Goal: Check status: Check status

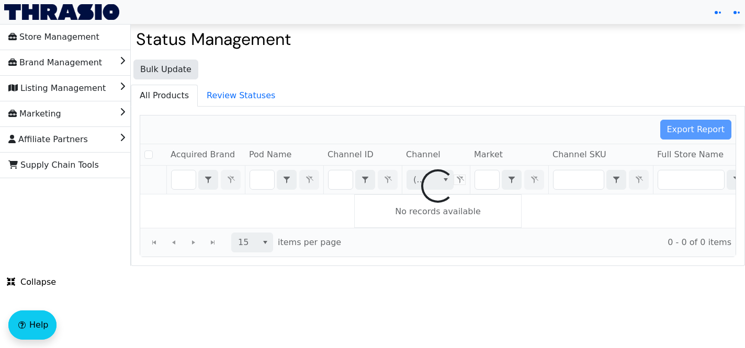
checkbox input "false"
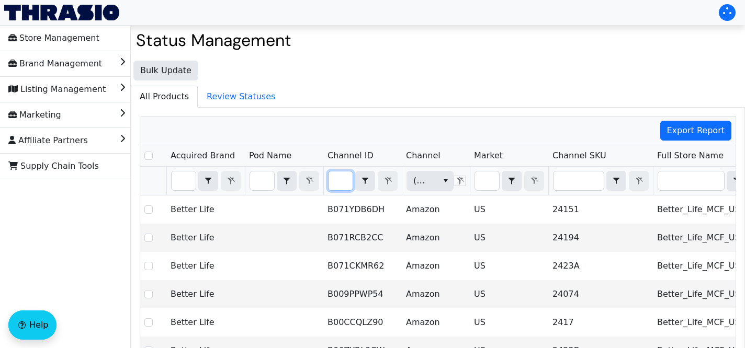
click at [343, 180] on input "Filter" at bounding box center [340, 181] width 24 height 19
type input "B009M3917O"
checkbox input "true"
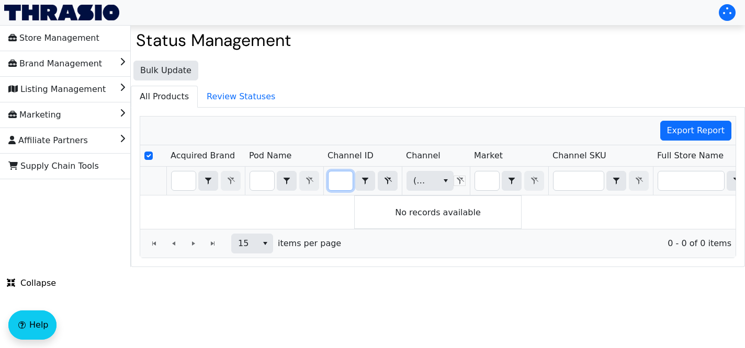
type input "B009M3917O"
click at [405, 95] on ul "All Products Review Statuses" at bounding box center [438, 96] width 614 height 21
click at [387, 184] on icon "Filter" at bounding box center [387, 181] width 13 height 8
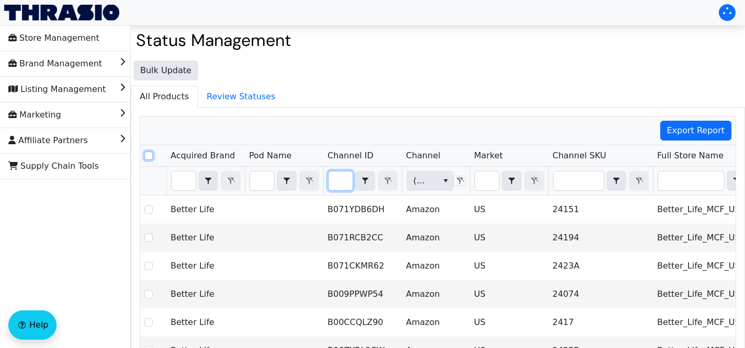
click at [150, 157] on input "Select Row" at bounding box center [148, 156] width 8 height 8
checkbox input "true"
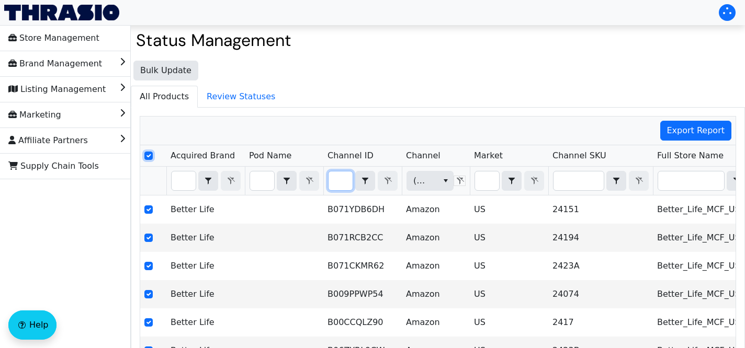
checkbox input "true"
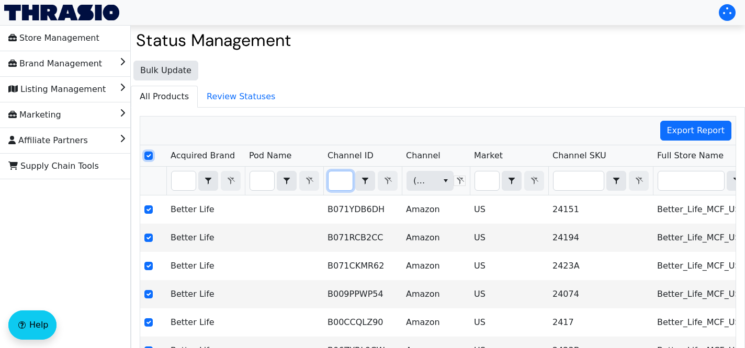
checkbox input "true"
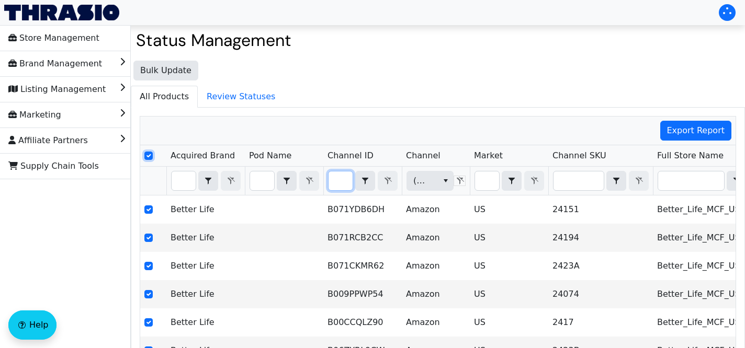
checkbox input "true"
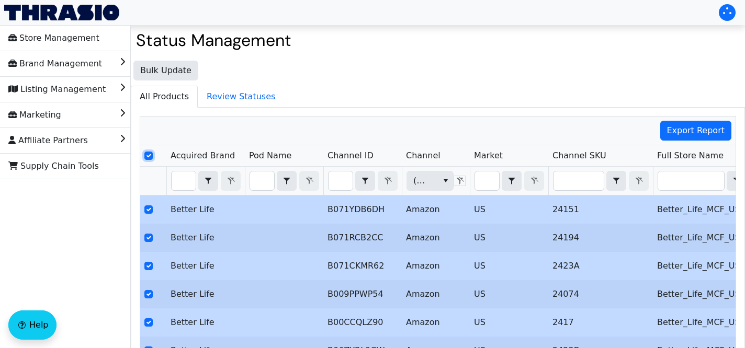
click at [150, 156] on input "Select Row" at bounding box center [148, 156] width 8 height 8
checkbox input "false"
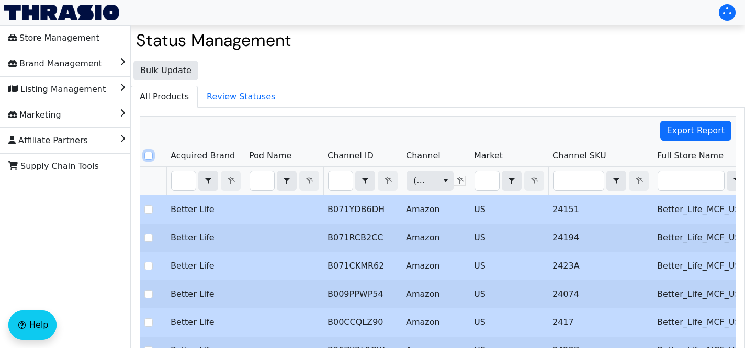
checkbox input "false"
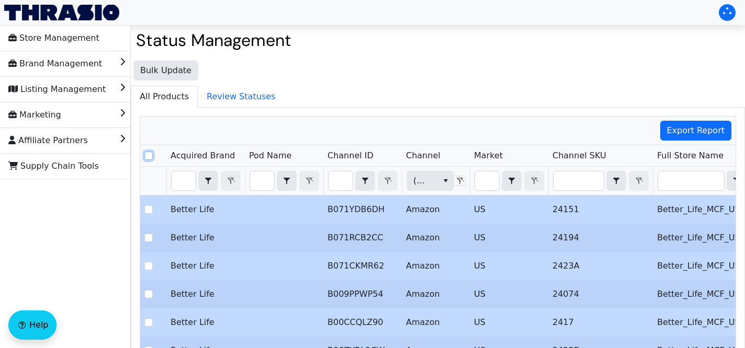
checkbox input "false"
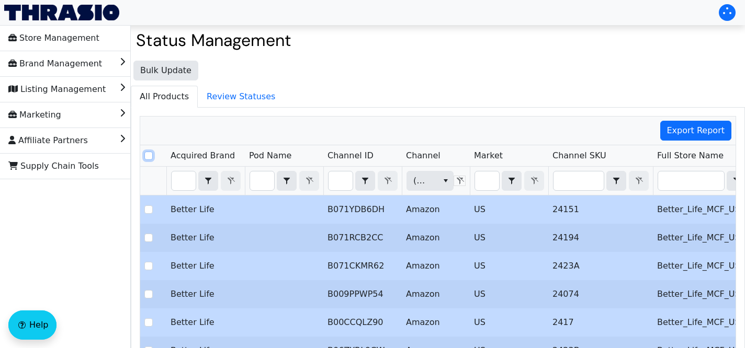
checkbox input "false"
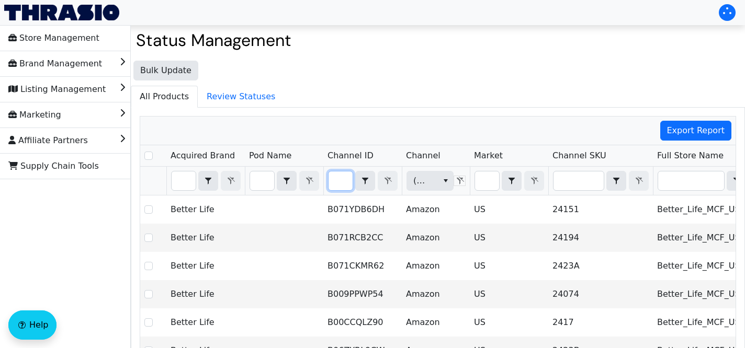
click at [350, 180] on input "Filter" at bounding box center [340, 181] width 24 height 19
type input "B009GJ915G"
checkbox input "true"
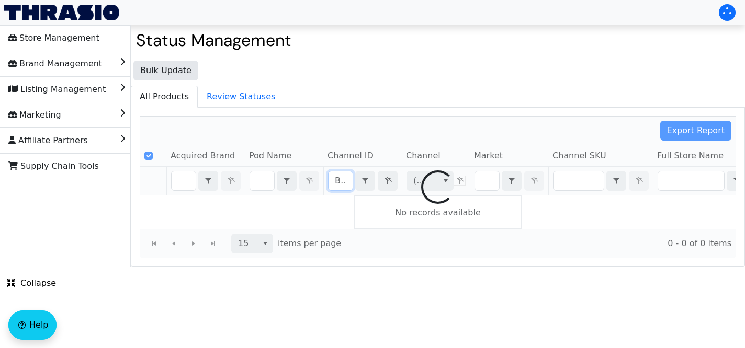
scroll to position [0, 39]
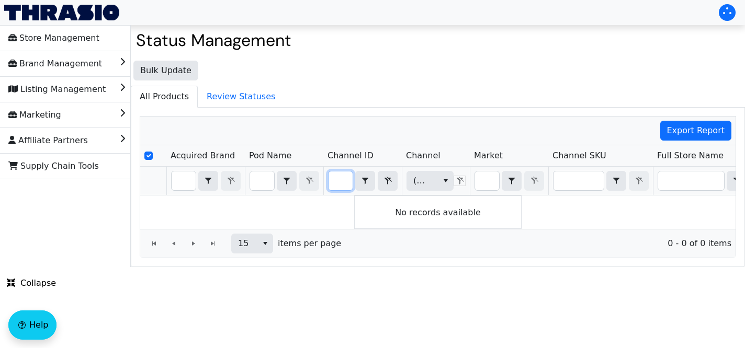
type input "B009GJ915G"
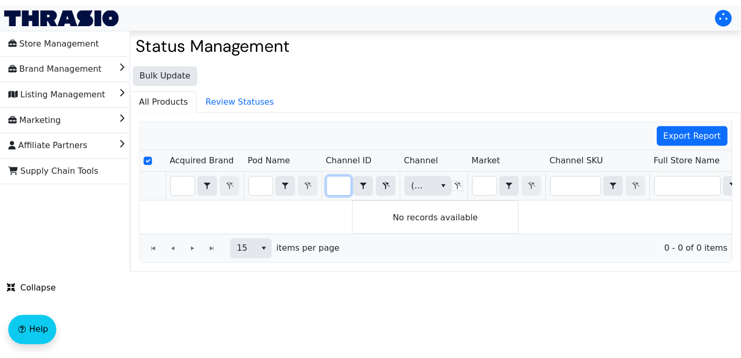
scroll to position [0, 0]
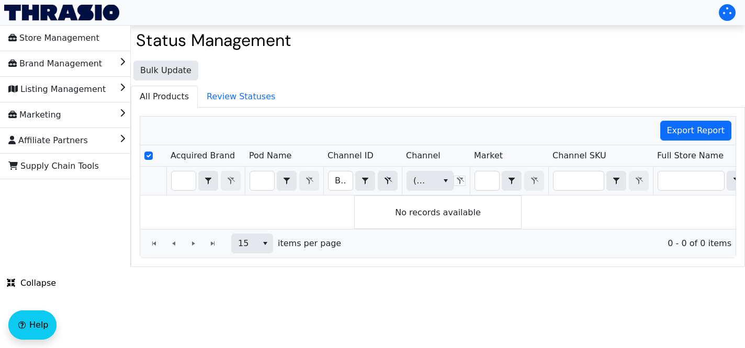
click at [456, 121] on div "Export Report" at bounding box center [437, 131] width 595 height 29
click at [194, 246] on div "Page 1 of 0" at bounding box center [183, 244] width 78 height 20
click at [190, 241] on div "Page 1 of 0" at bounding box center [183, 244] width 78 height 20
